Goal: Task Accomplishment & Management: Manage account settings

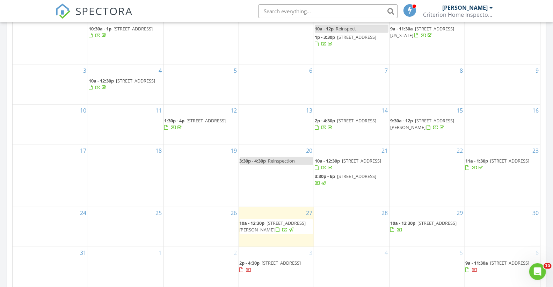
scroll to position [388, 0]
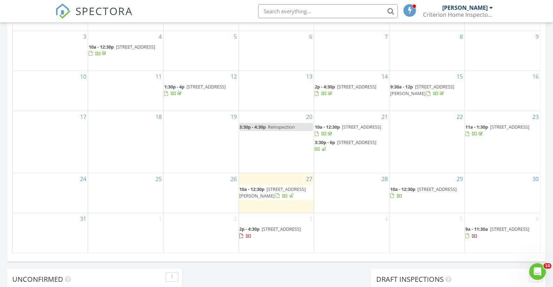
click at [424, 192] on span "10a - 12:30p [STREET_ADDRESS]" at bounding box center [427, 193] width 74 height 14
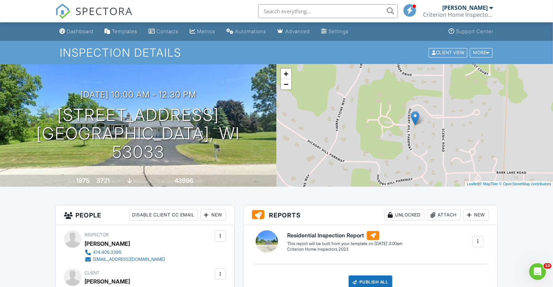
click at [70, 23] on link "SPECTORA" at bounding box center [94, 16] width 78 height 15
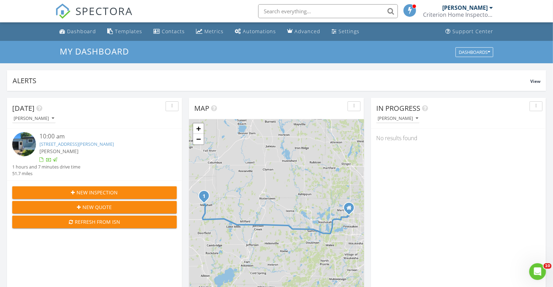
click at [476, 6] on div "[PERSON_NAME]" at bounding box center [465, 7] width 45 height 7
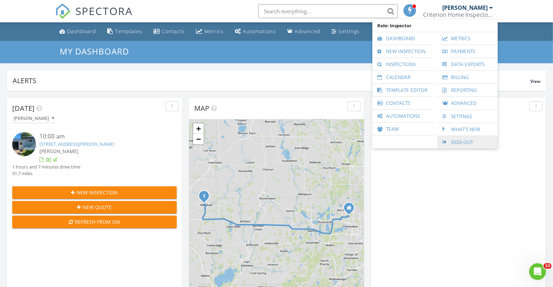
click at [456, 144] on link "Sign Out" at bounding box center [467, 142] width 53 height 13
